Goal: Task Accomplishment & Management: Manage account settings

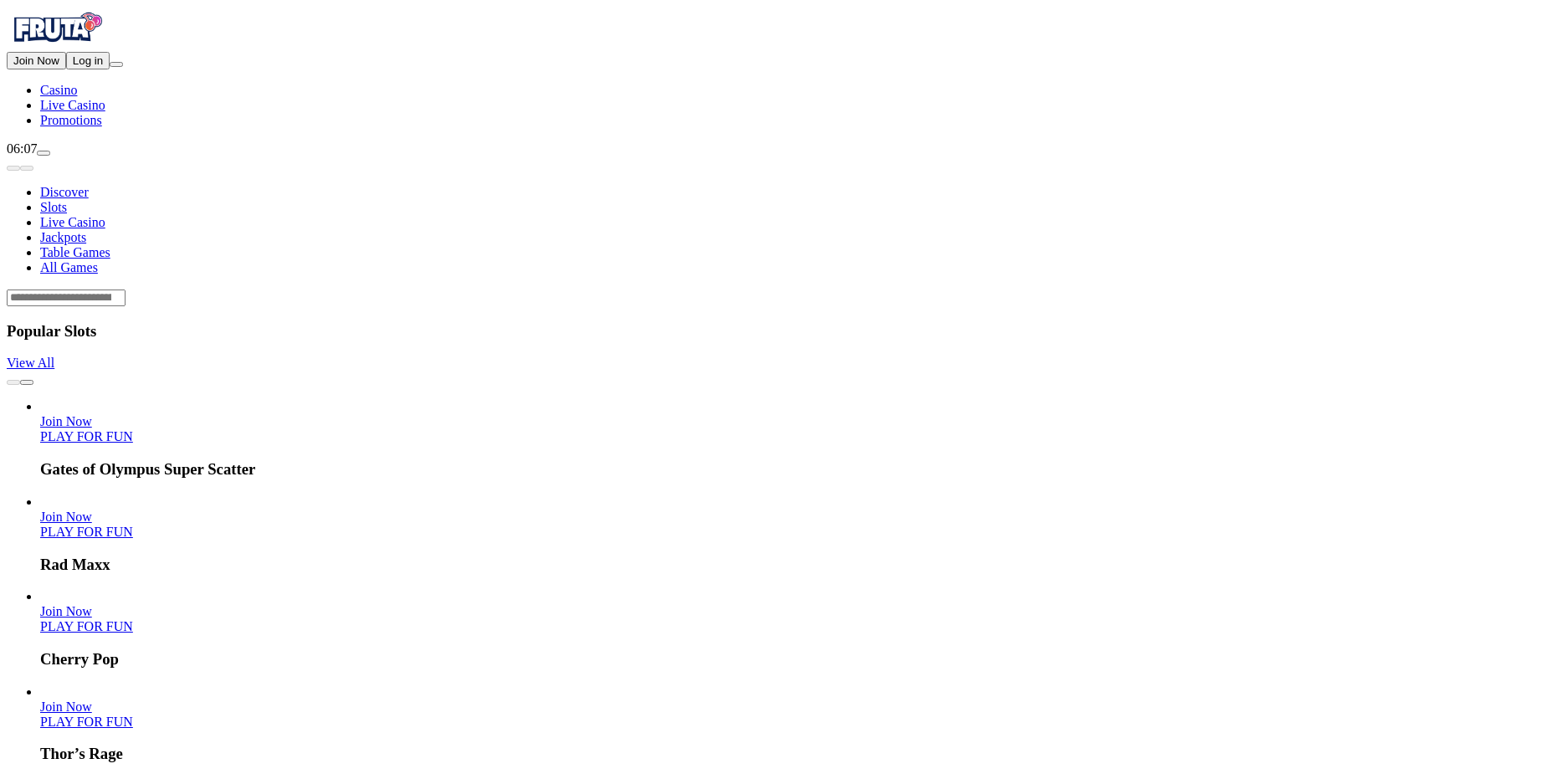
click at [103, 67] on span "Log in" at bounding box center [87, 60] width 30 height 13
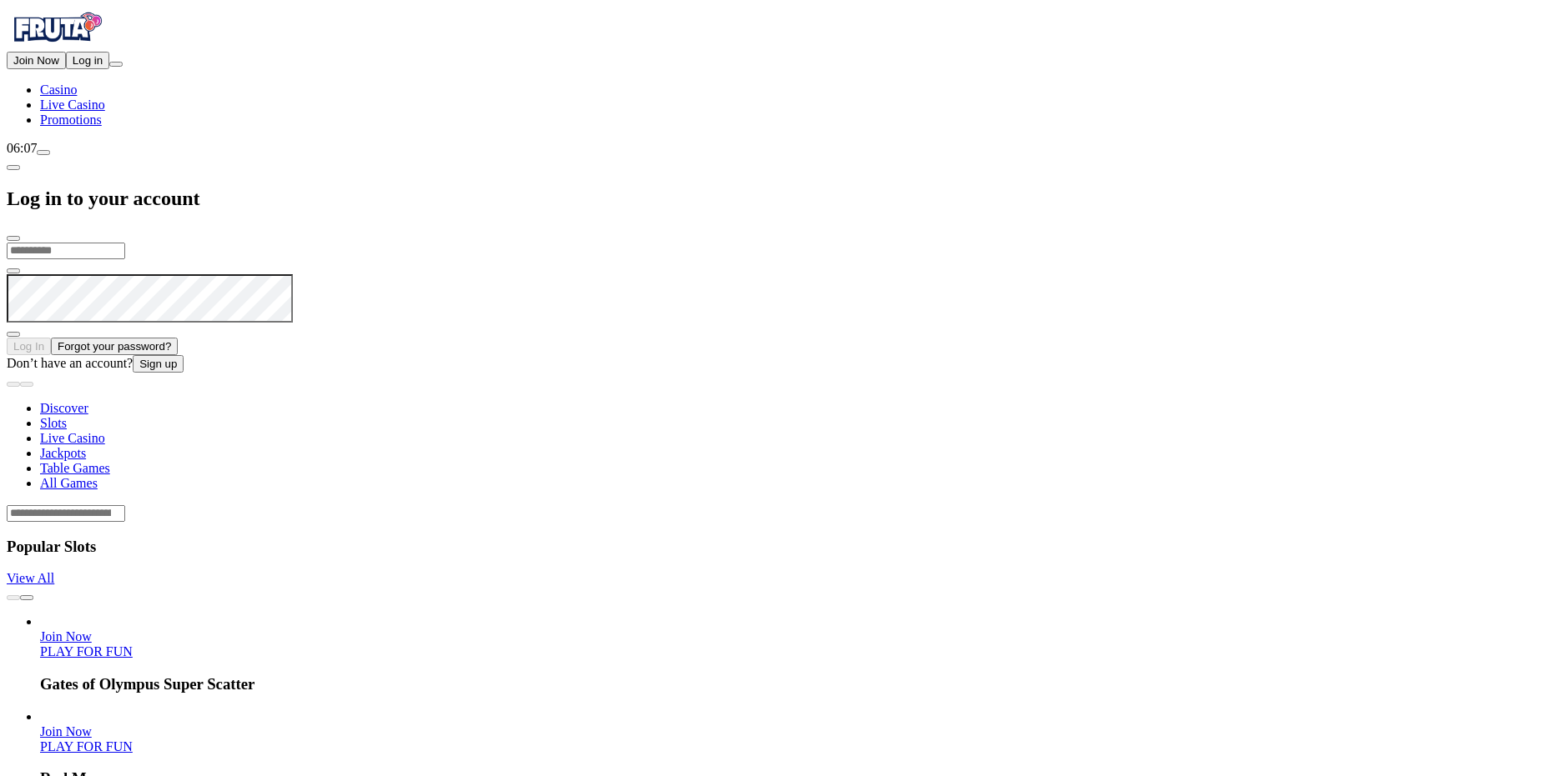
click at [125, 242] on input "email" at bounding box center [66, 251] width 119 height 17
type input "**********"
click at [44, 340] on span "Log In" at bounding box center [29, 347] width 31 height 13
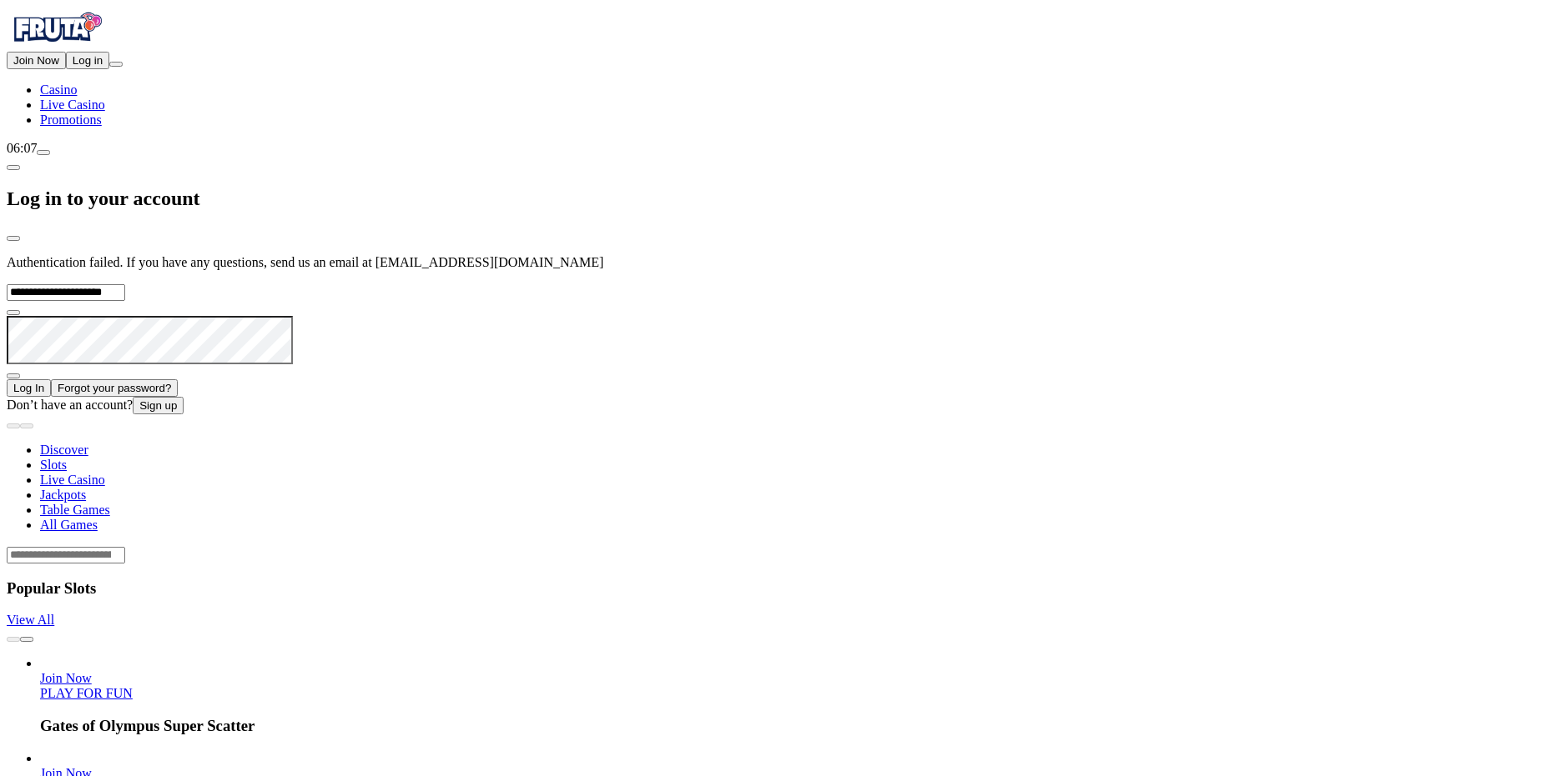
click at [59, 66] on span "Join Now" at bounding box center [36, 60] width 46 height 13
click at [66, 69] on button "Join Now" at bounding box center [36, 60] width 59 height 17
